Goal: Task Accomplishment & Management: Use online tool/utility

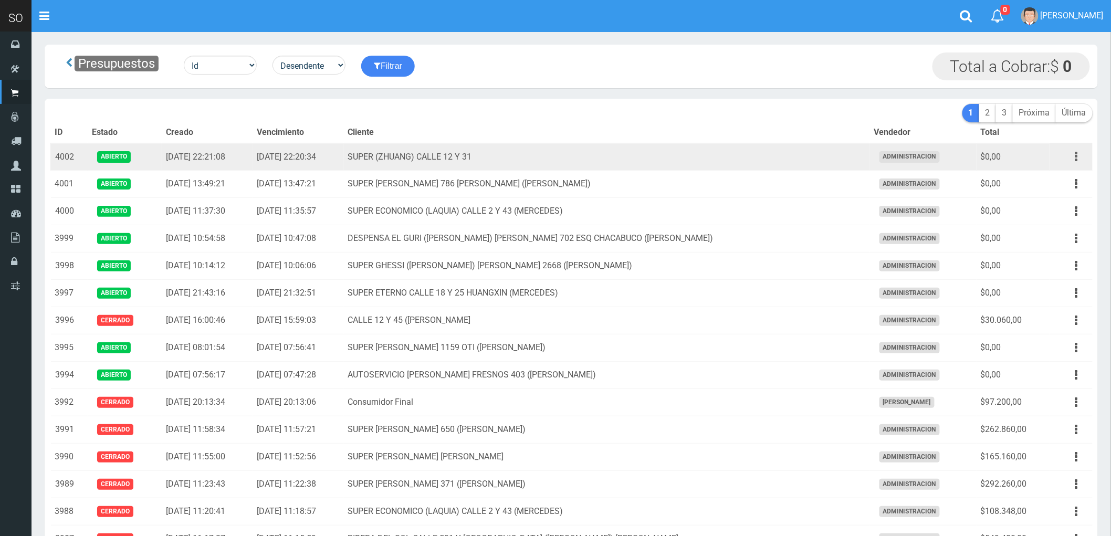
click at [1071, 156] on button "button" at bounding box center [1076, 156] width 24 height 18
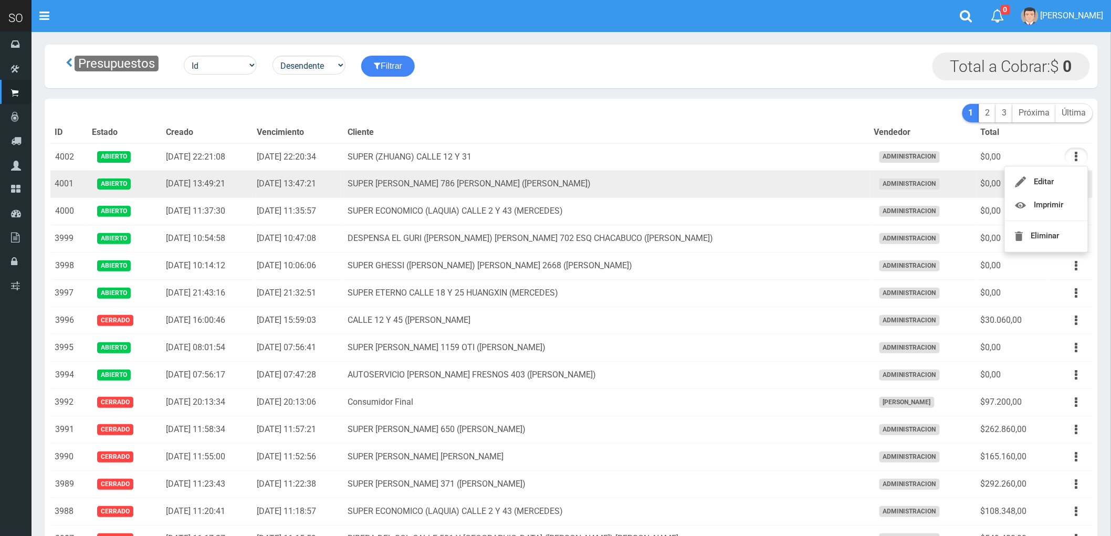
click at [746, 186] on td "SUPER LAVALLE 786 TONY (CAMPANA)" at bounding box center [607, 184] width 526 height 27
click at [1075, 182] on icon "button" at bounding box center [1076, 184] width 3 height 18
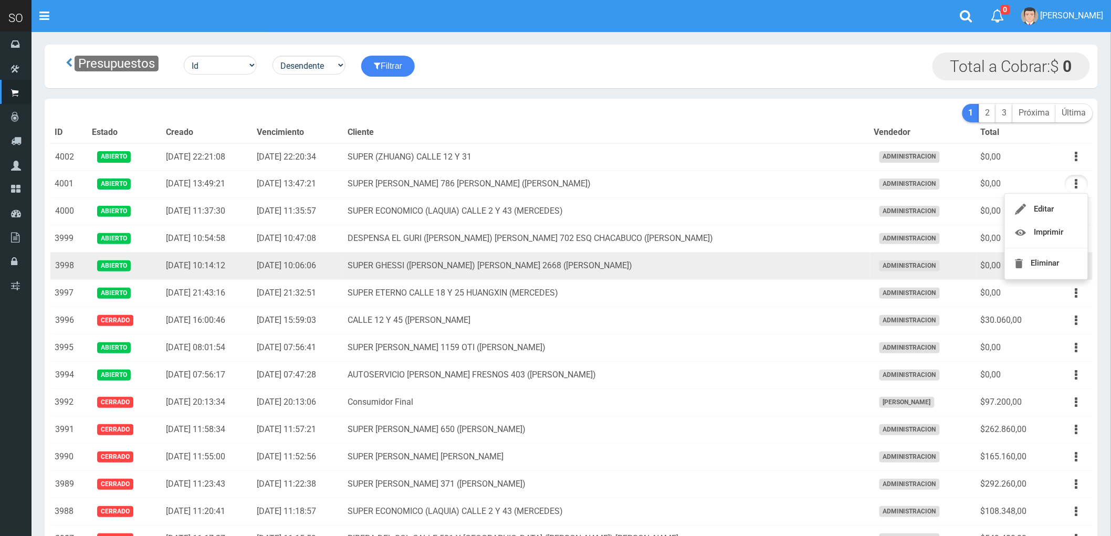
click at [789, 271] on td "SUPER GHESSI (DAMIAN) AV CAMPORA 2668 (GILES)" at bounding box center [607, 265] width 526 height 27
click at [777, 273] on td "SUPER GHESSI (DAMIAN) AV CAMPORA 2668 (GILES)" at bounding box center [607, 265] width 526 height 27
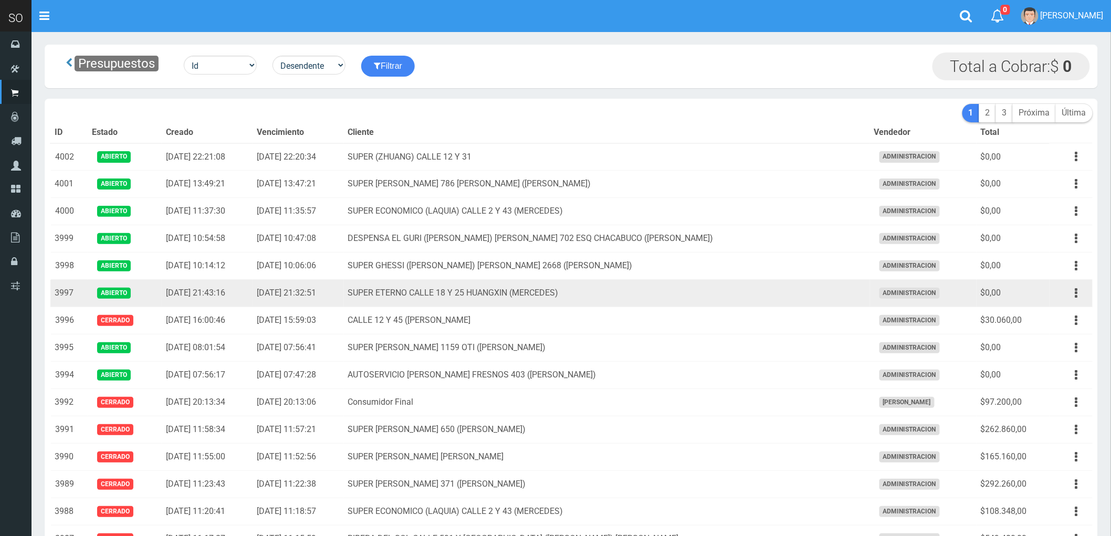
click at [773, 302] on td "SUPER ETERNO CALLE 18 Y 25 HUANGXIN (MERCEDES)" at bounding box center [607, 293] width 526 height 27
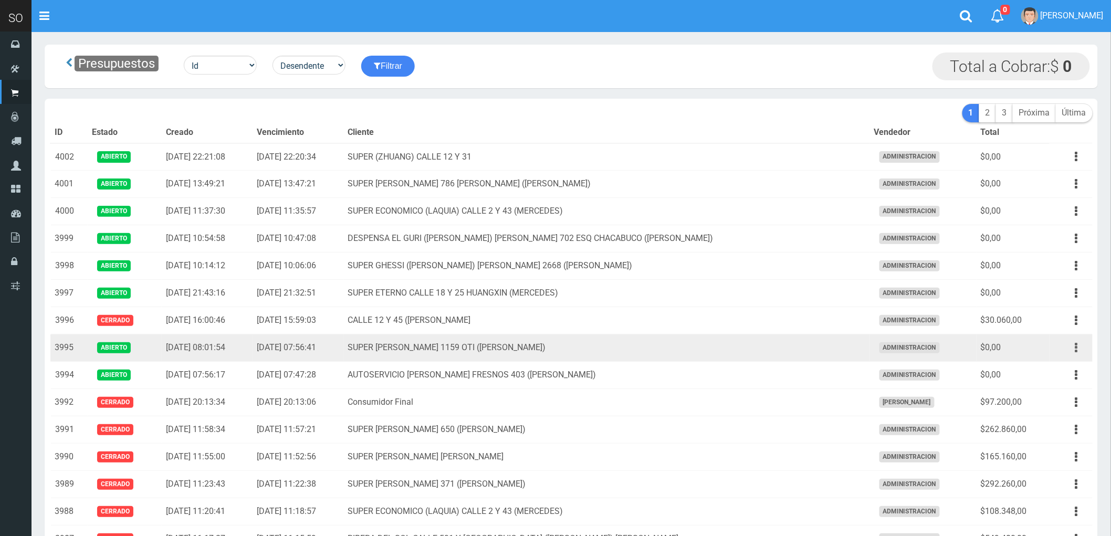
click at [1075, 346] on icon "button" at bounding box center [1076, 348] width 3 height 18
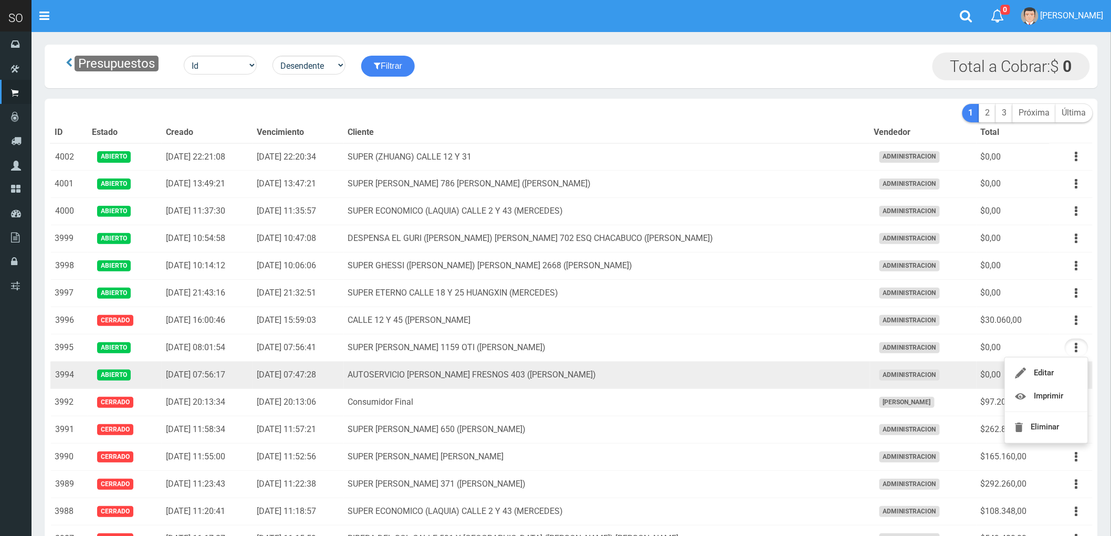
click at [753, 381] on td "AUTOSERVICIO HIPOLITO FRESNOS 403 (ESCOBAR)" at bounding box center [607, 375] width 526 height 27
click at [1076, 378] on icon "button" at bounding box center [1076, 375] width 3 height 18
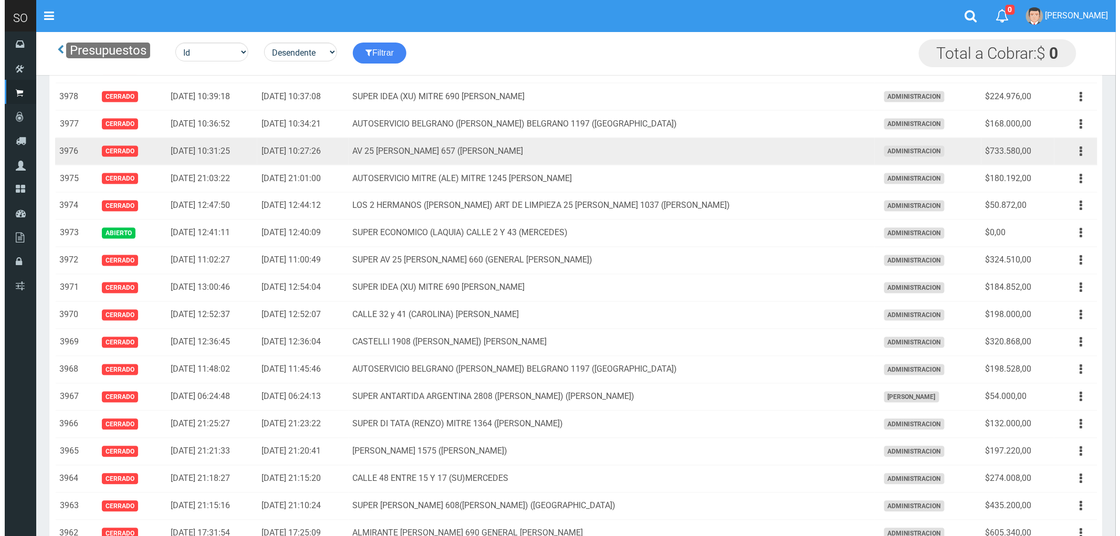
scroll to position [641, 0]
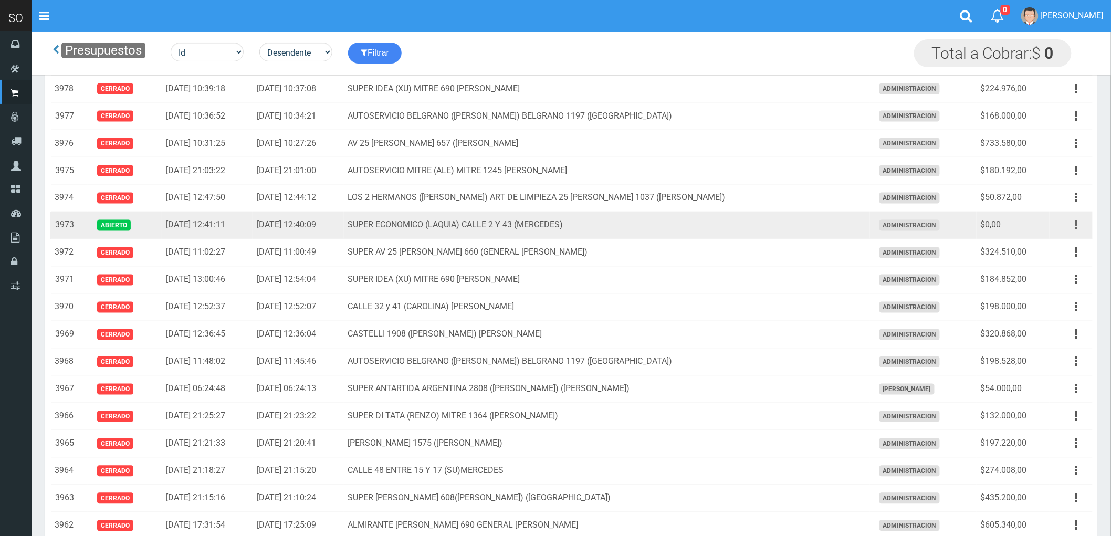
click at [1076, 228] on icon "button" at bounding box center [1076, 225] width 3 height 18
click at [1048, 307] on link "Eliminar" at bounding box center [1046, 304] width 83 height 23
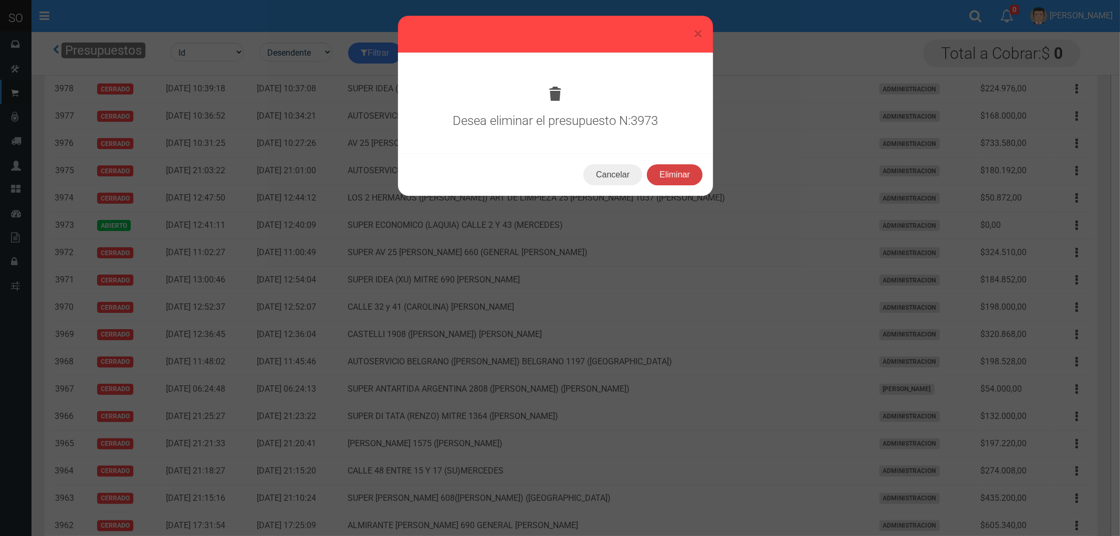
click at [680, 177] on button "Eliminar" at bounding box center [675, 174] width 56 height 21
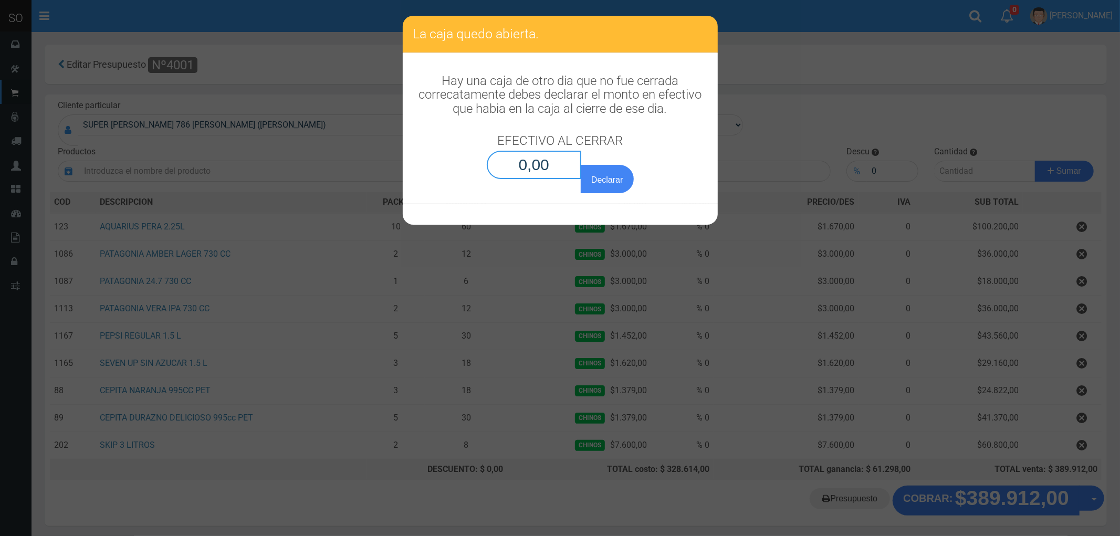
click at [539, 166] on input "0,00" at bounding box center [534, 165] width 95 height 28
type input "0,01"
click at [604, 178] on button "Declarar" at bounding box center [607, 179] width 52 height 28
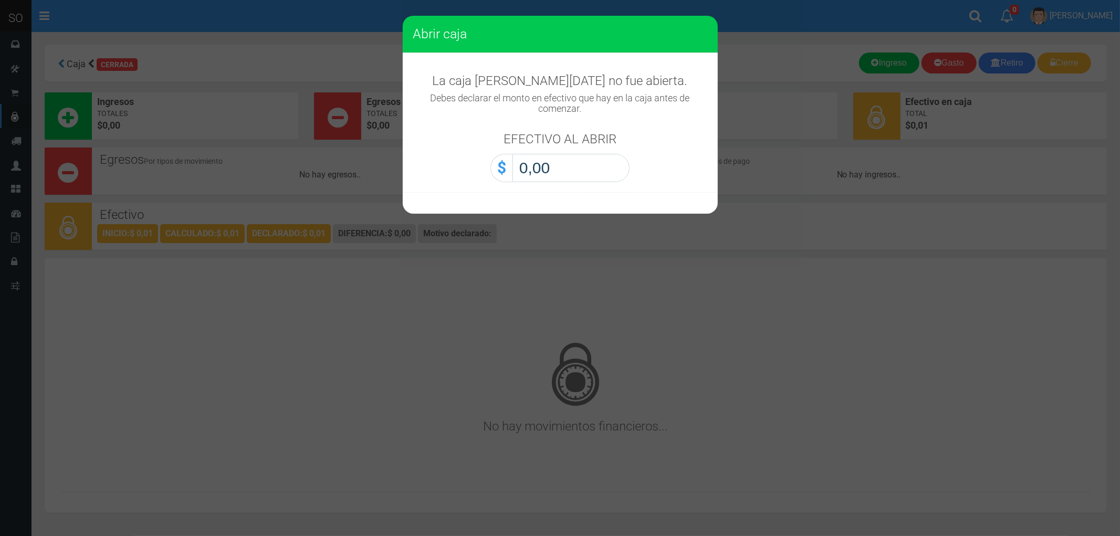
click at [569, 177] on input "0,00" at bounding box center [570, 168] width 117 height 28
type input "0,01"
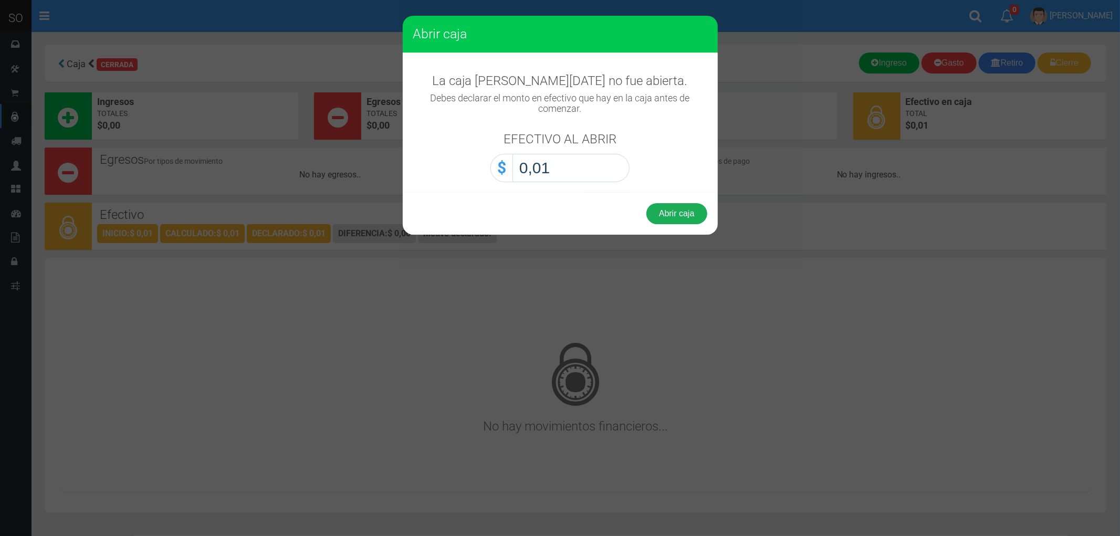
click at [685, 212] on button "Abrir caja" at bounding box center [676, 213] width 61 height 21
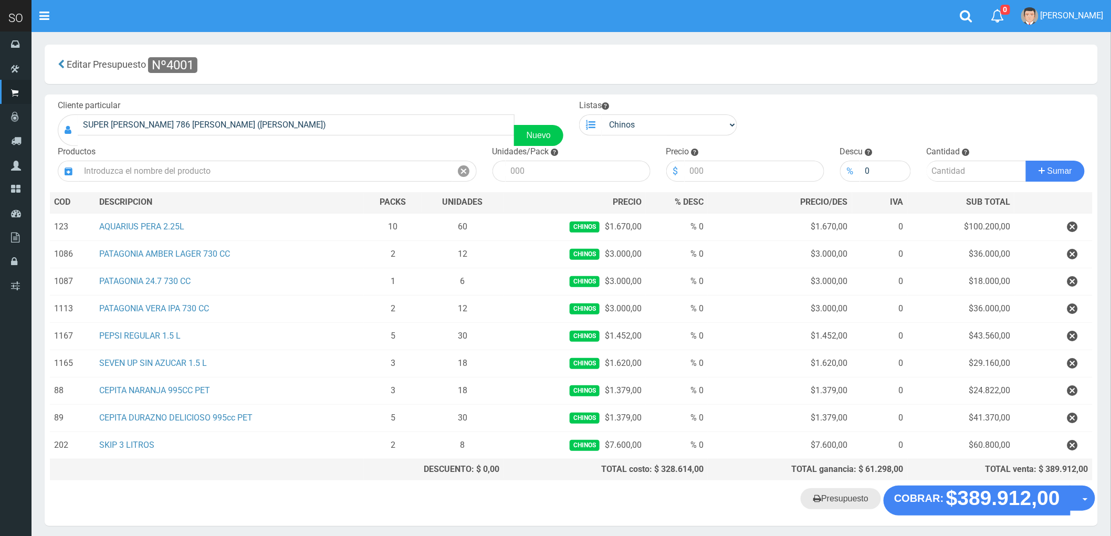
click at [849, 504] on link "Presupuesto" at bounding box center [840, 498] width 80 height 21
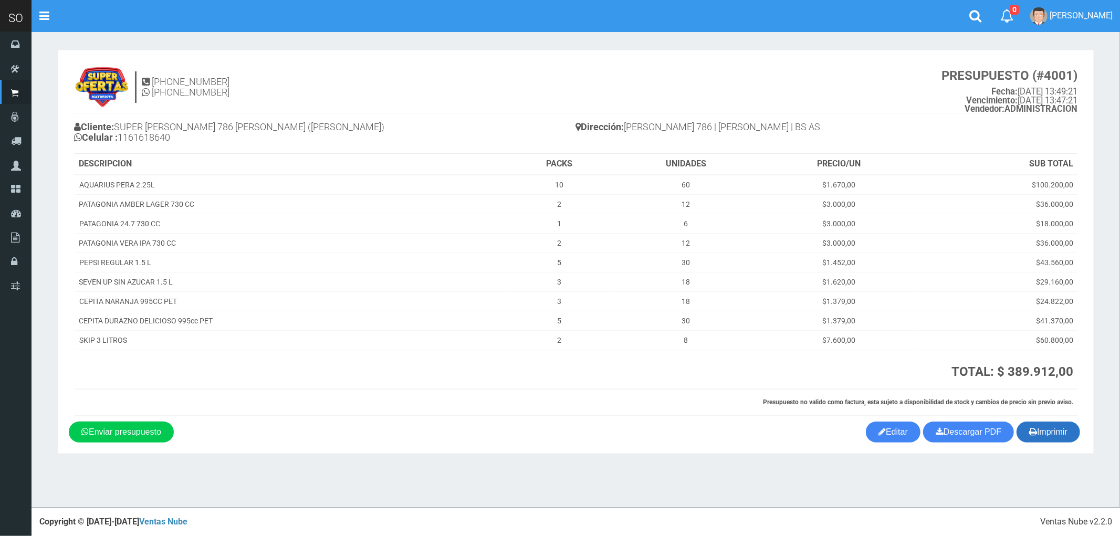
click at [1050, 431] on button "Imprimir" at bounding box center [1048, 431] width 64 height 21
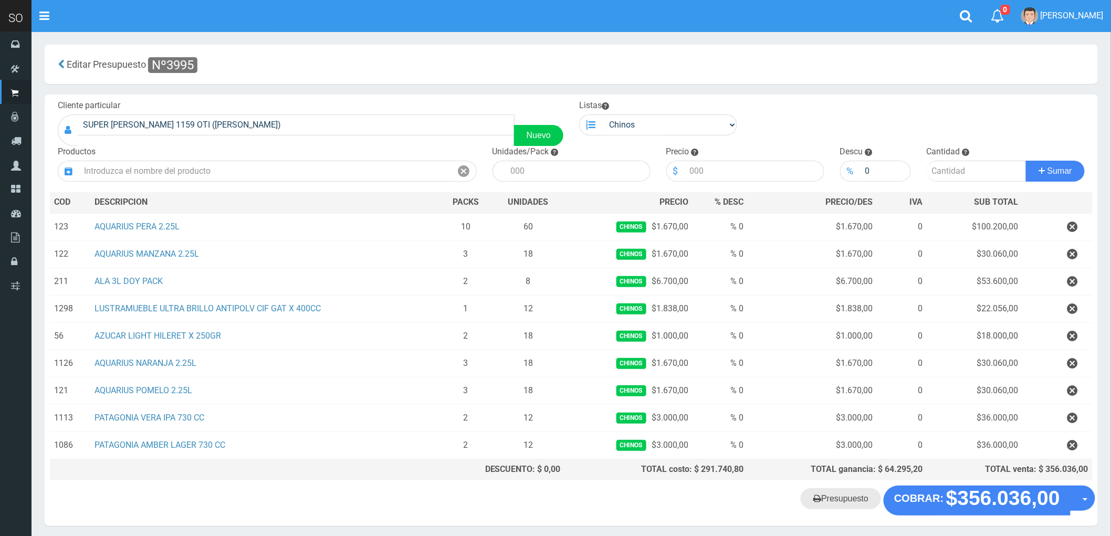
click at [843, 497] on link "Presupuesto" at bounding box center [840, 498] width 80 height 21
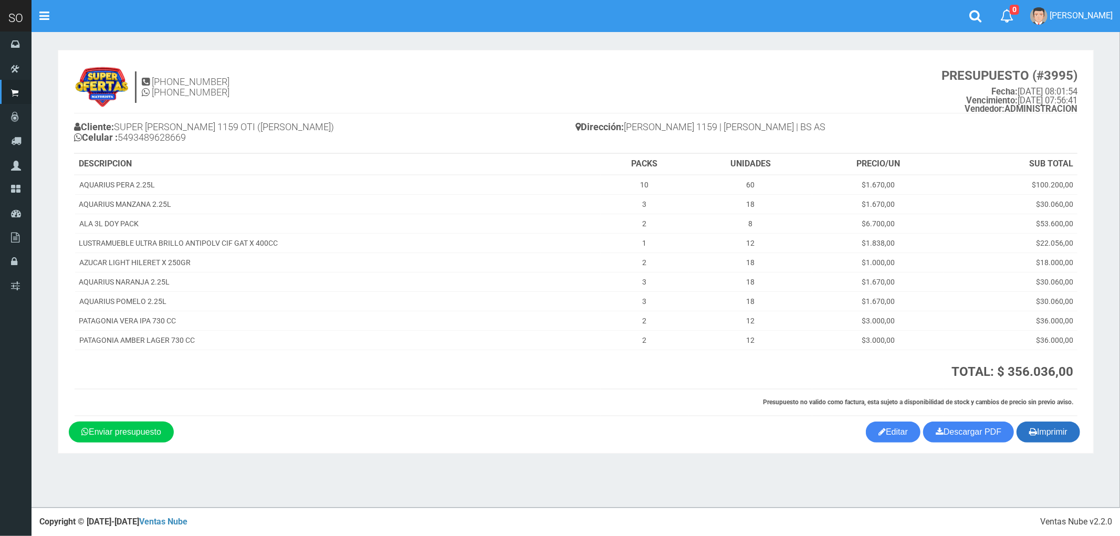
click at [1050, 427] on button "Imprimir" at bounding box center [1048, 431] width 64 height 21
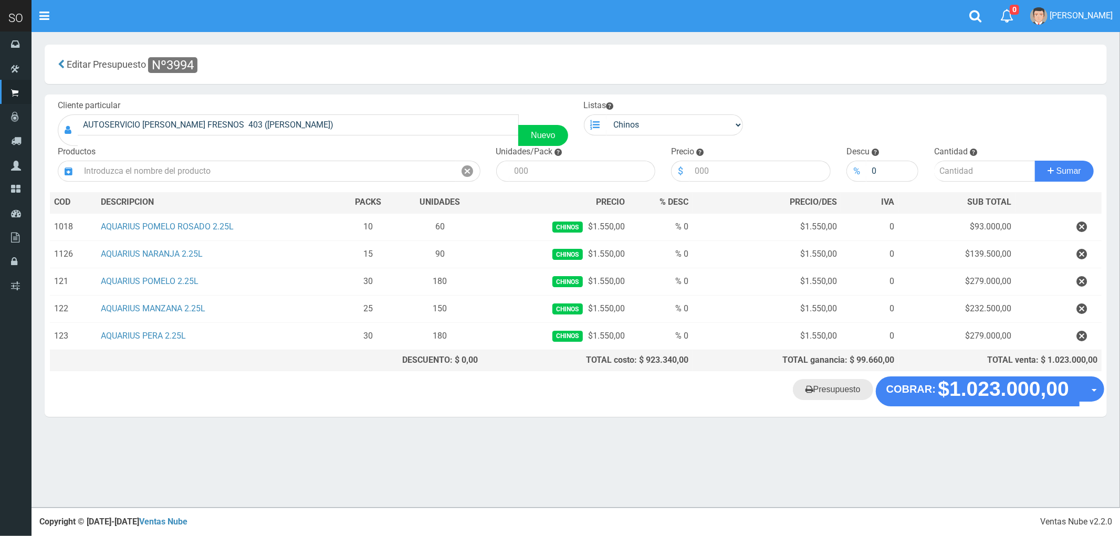
click at [843, 392] on link "Presupuesto" at bounding box center [833, 389] width 80 height 21
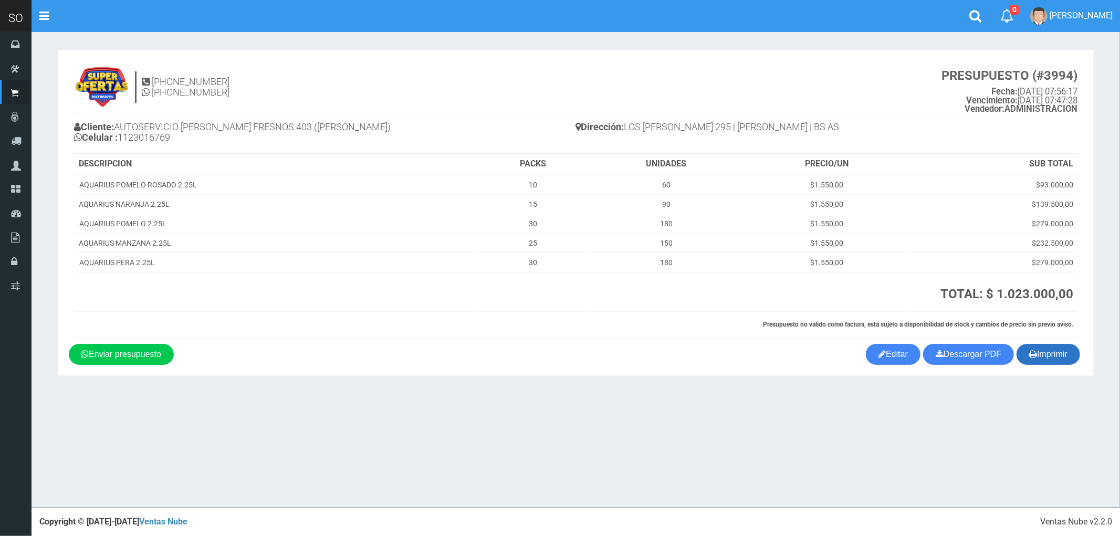
click at [1050, 357] on button "Imprimir" at bounding box center [1048, 354] width 64 height 21
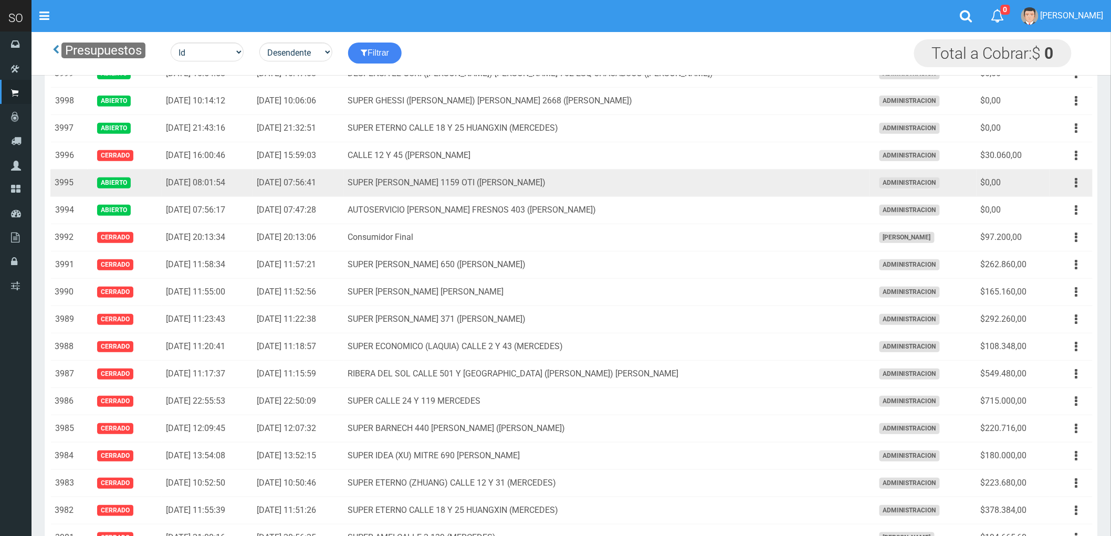
scroll to position [58, 0]
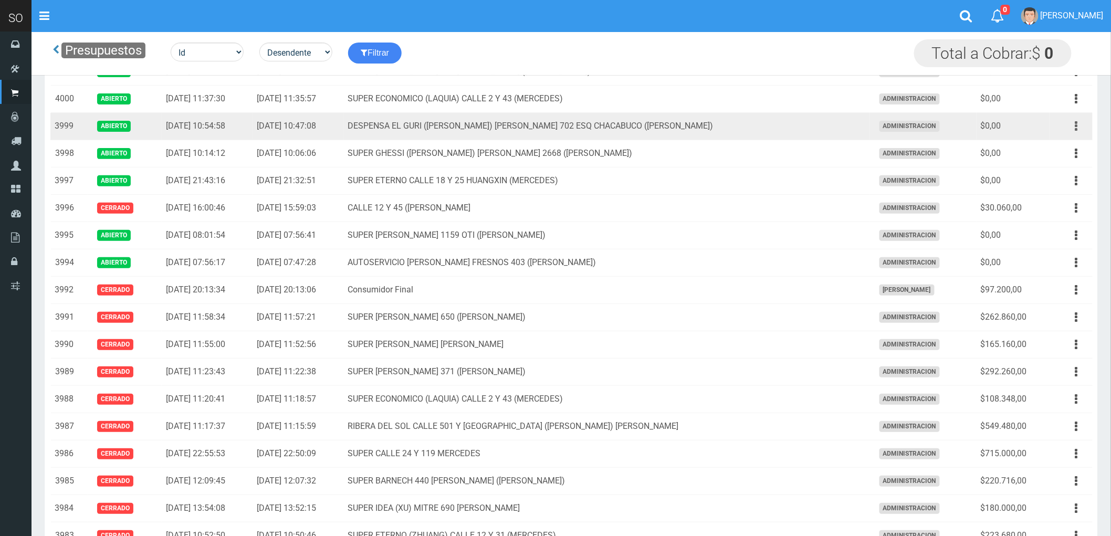
click at [1075, 127] on icon "button" at bounding box center [1076, 126] width 3 height 18
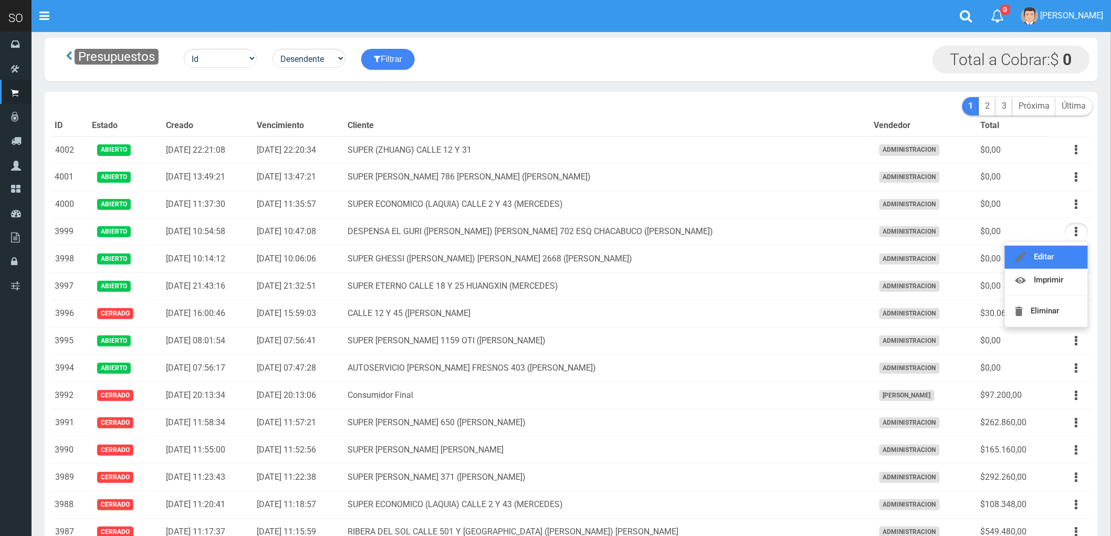
scroll to position [0, 0]
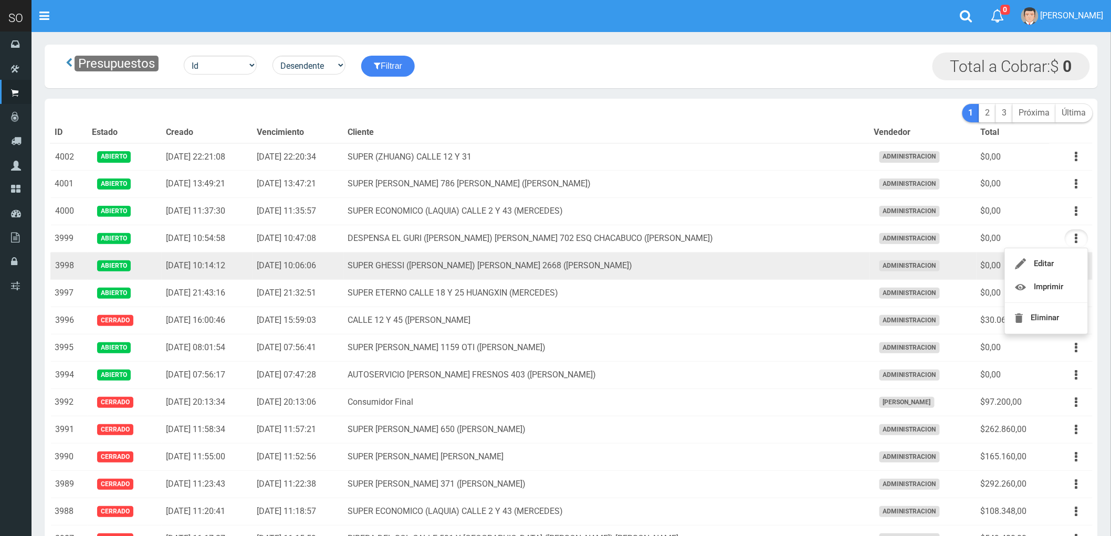
click at [517, 269] on td "SUPER GHESSI (DAMIAN) AV CAMPORA 2668 (GILES)" at bounding box center [607, 265] width 526 height 27
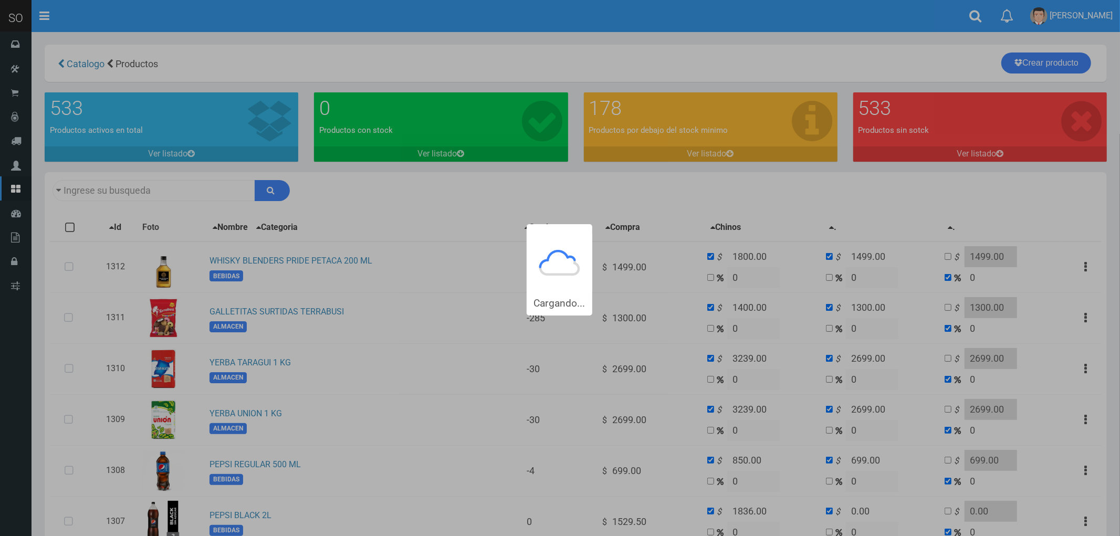
click at [100, 191] on div "Cargando..." at bounding box center [560, 157] width 1120 height 315
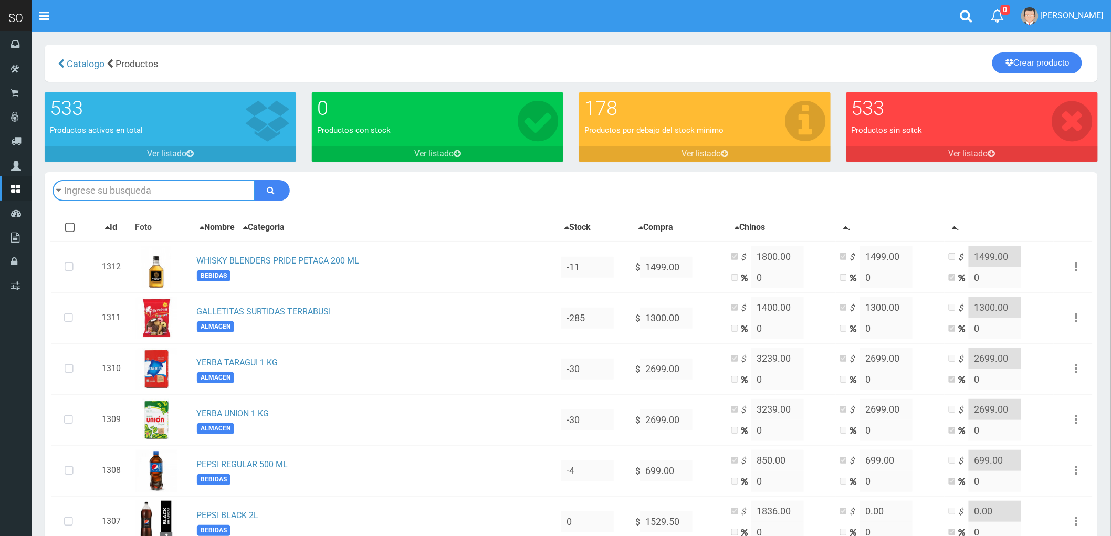
click at [96, 188] on input "text" at bounding box center [153, 190] width 203 height 21
type input "SEVEN UP 1.5 L"
click at [255, 180] on button "submit" at bounding box center [272, 190] width 35 height 21
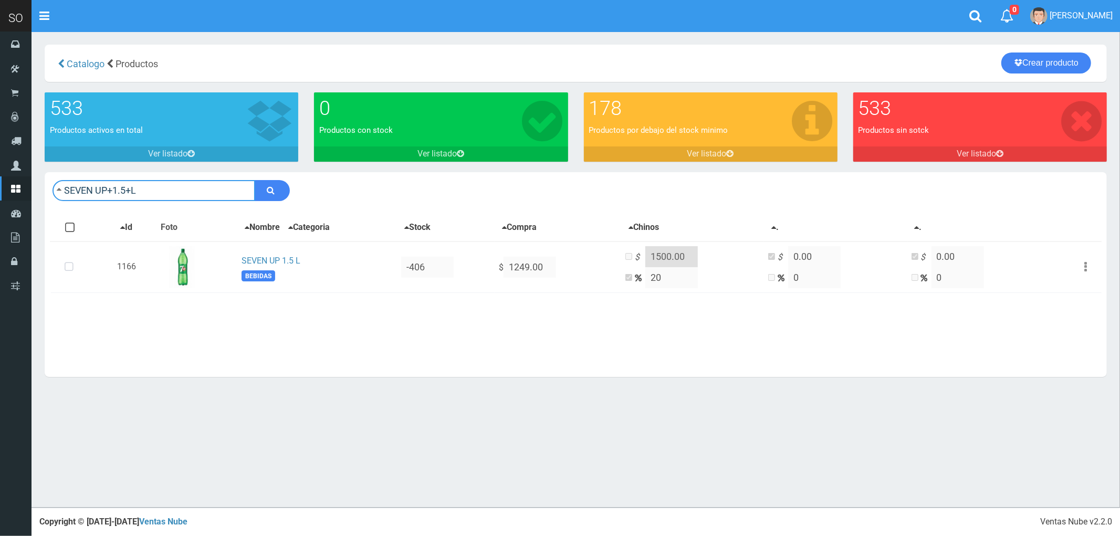
drag, startPoint x: 109, startPoint y: 194, endPoint x: 225, endPoint y: 195, distance: 116.0
click at [225, 195] on input "SEVEN UP+1.5+L" at bounding box center [153, 190] width 203 height 21
type input "SEVEN UP"
click at [255, 180] on button "submit" at bounding box center [272, 190] width 35 height 21
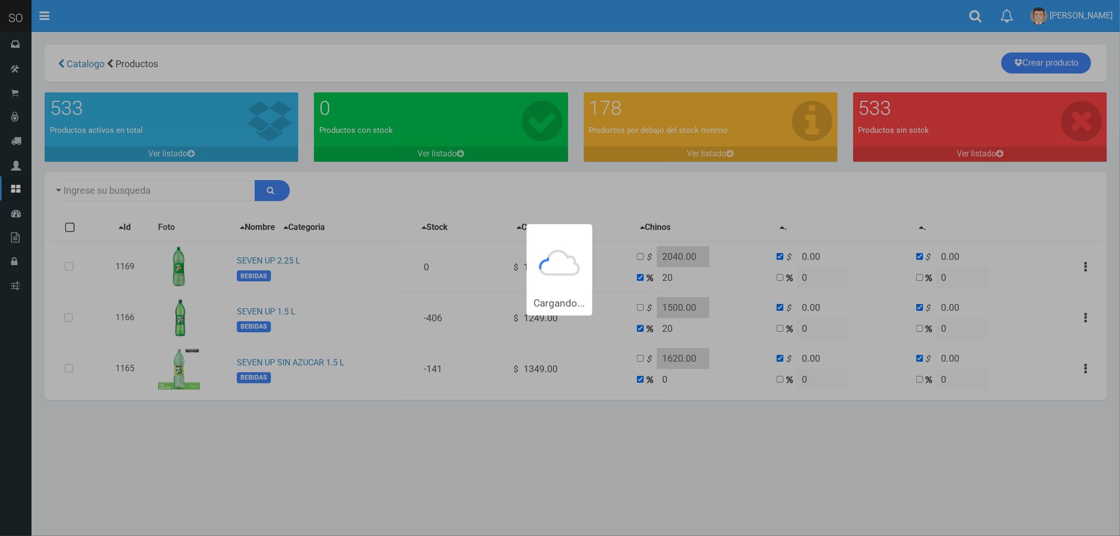
type input "SEVEN UP"
